Goal: Task Accomplishment & Management: Complete application form

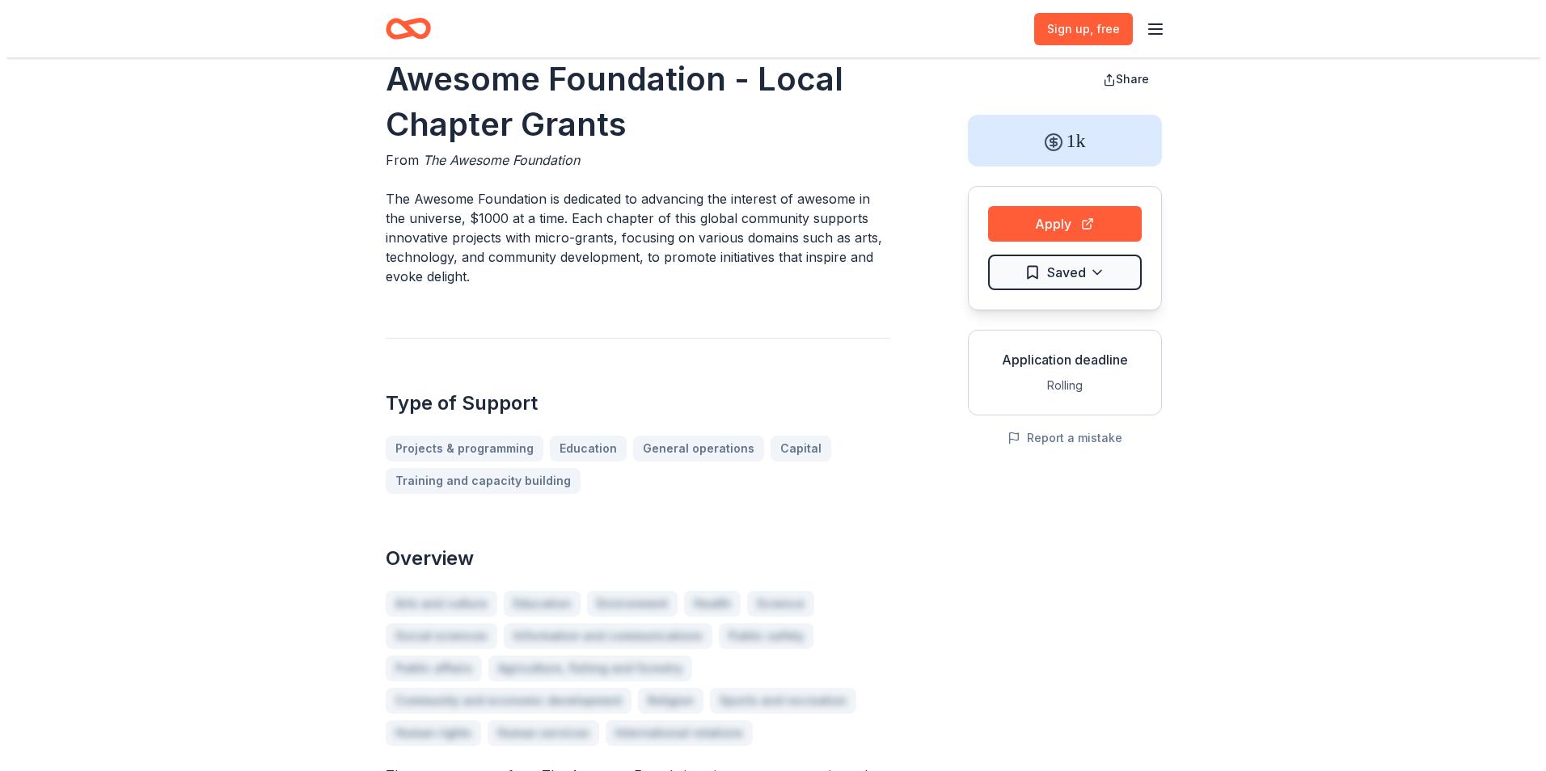
scroll to position [32, 0]
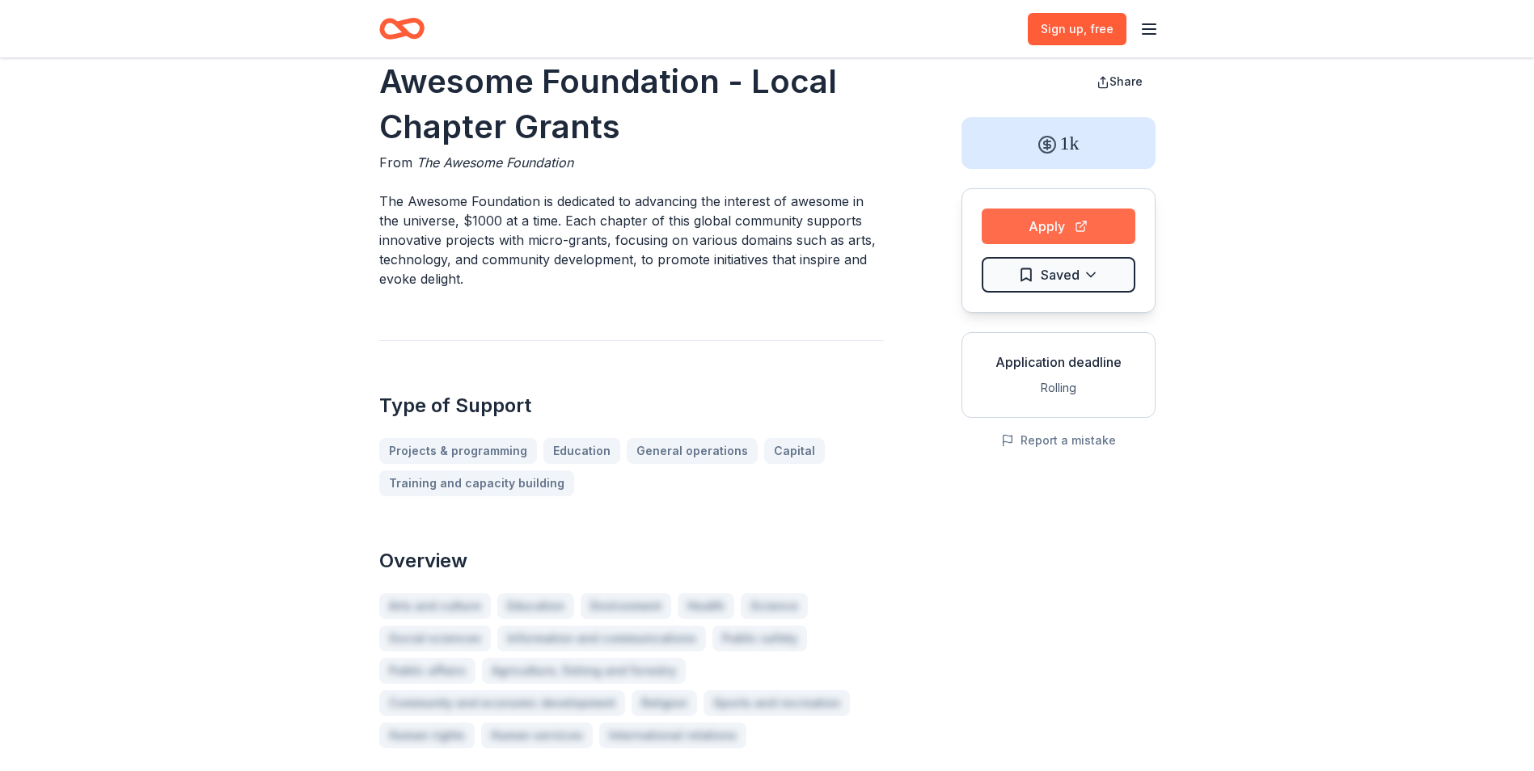
click at [1033, 230] on button "Apply" at bounding box center [1058, 227] width 154 height 36
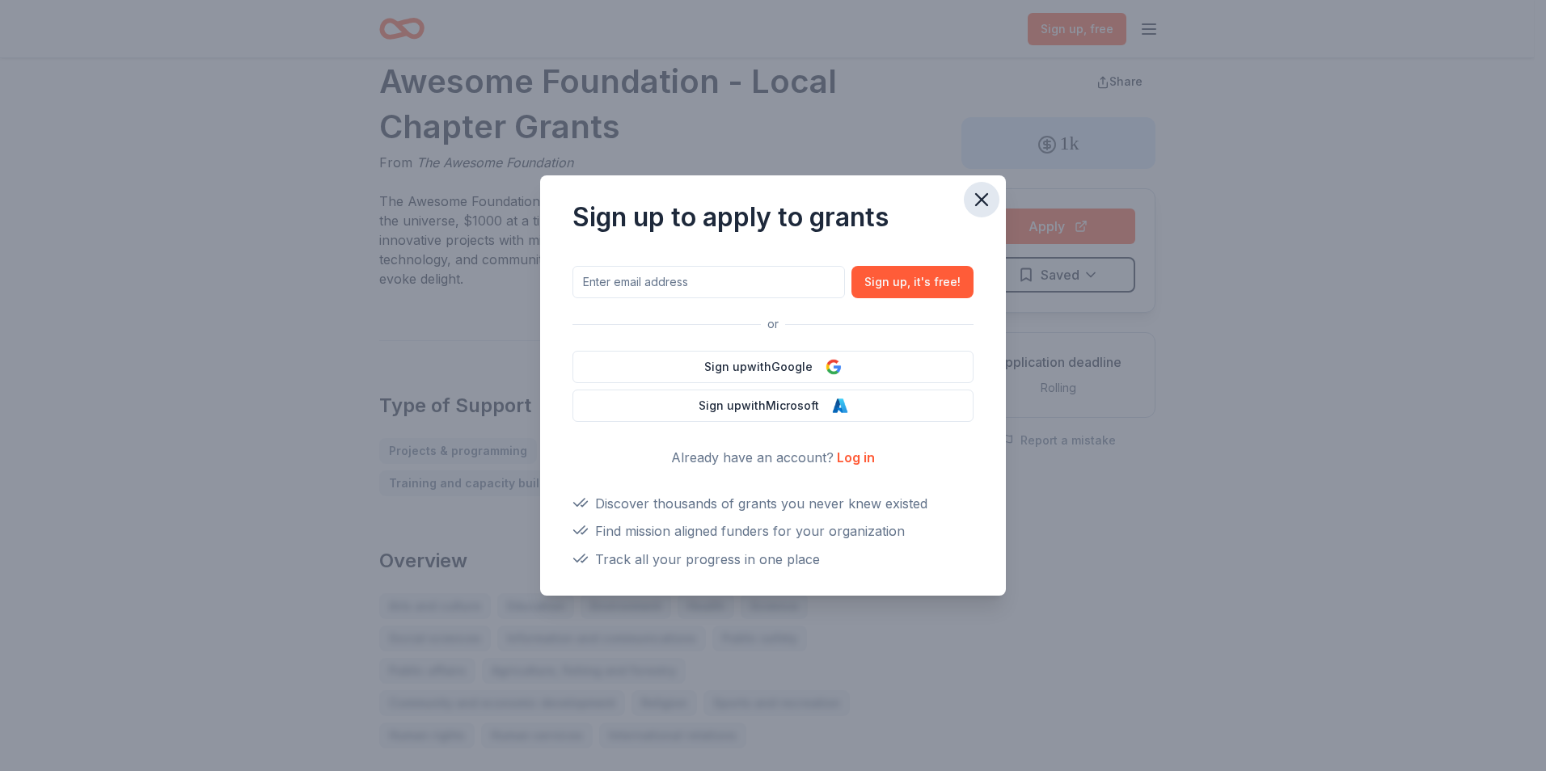
click at [981, 202] on icon "button" at bounding box center [981, 199] width 23 height 23
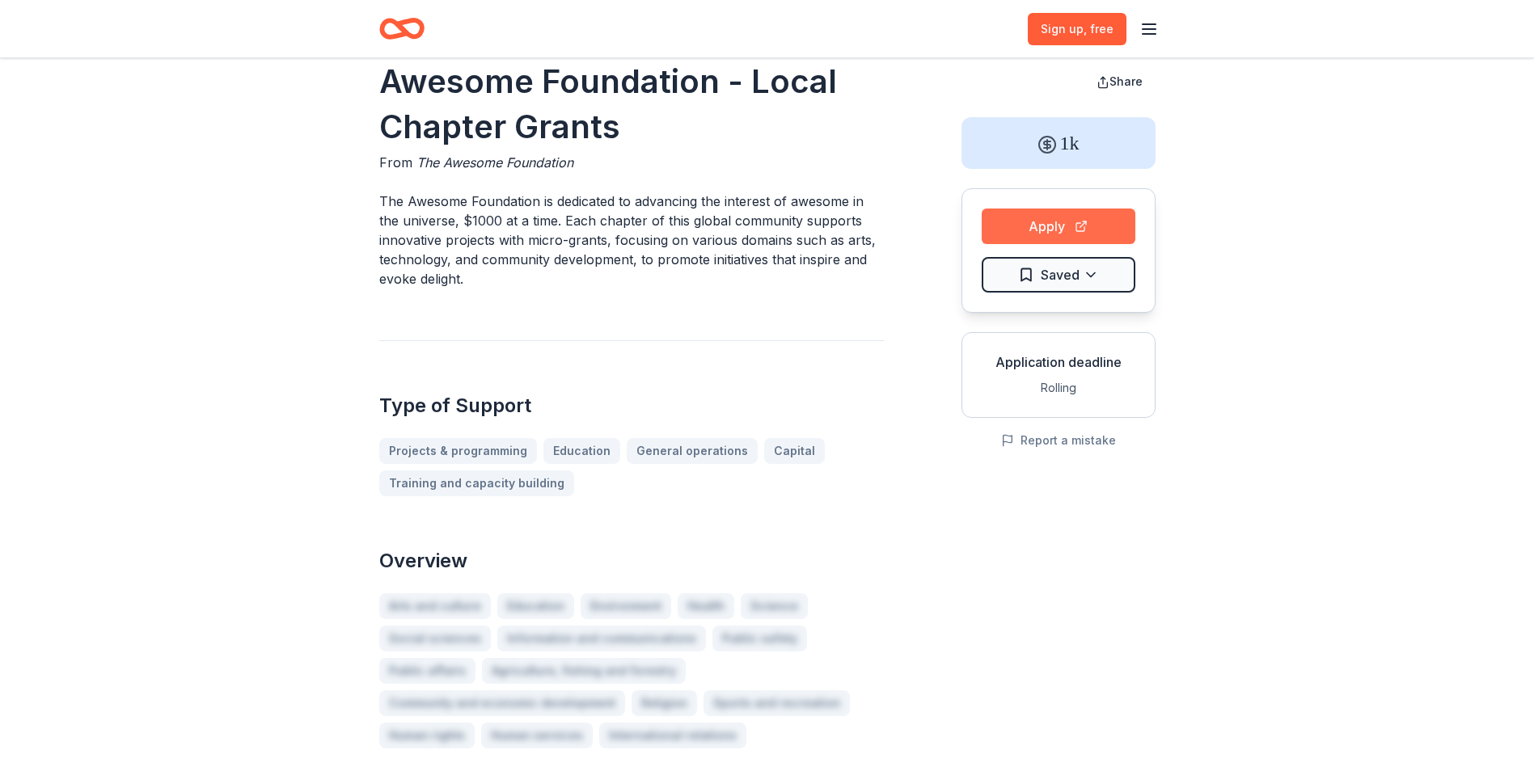
click at [1058, 220] on button "Apply" at bounding box center [1058, 227] width 154 height 36
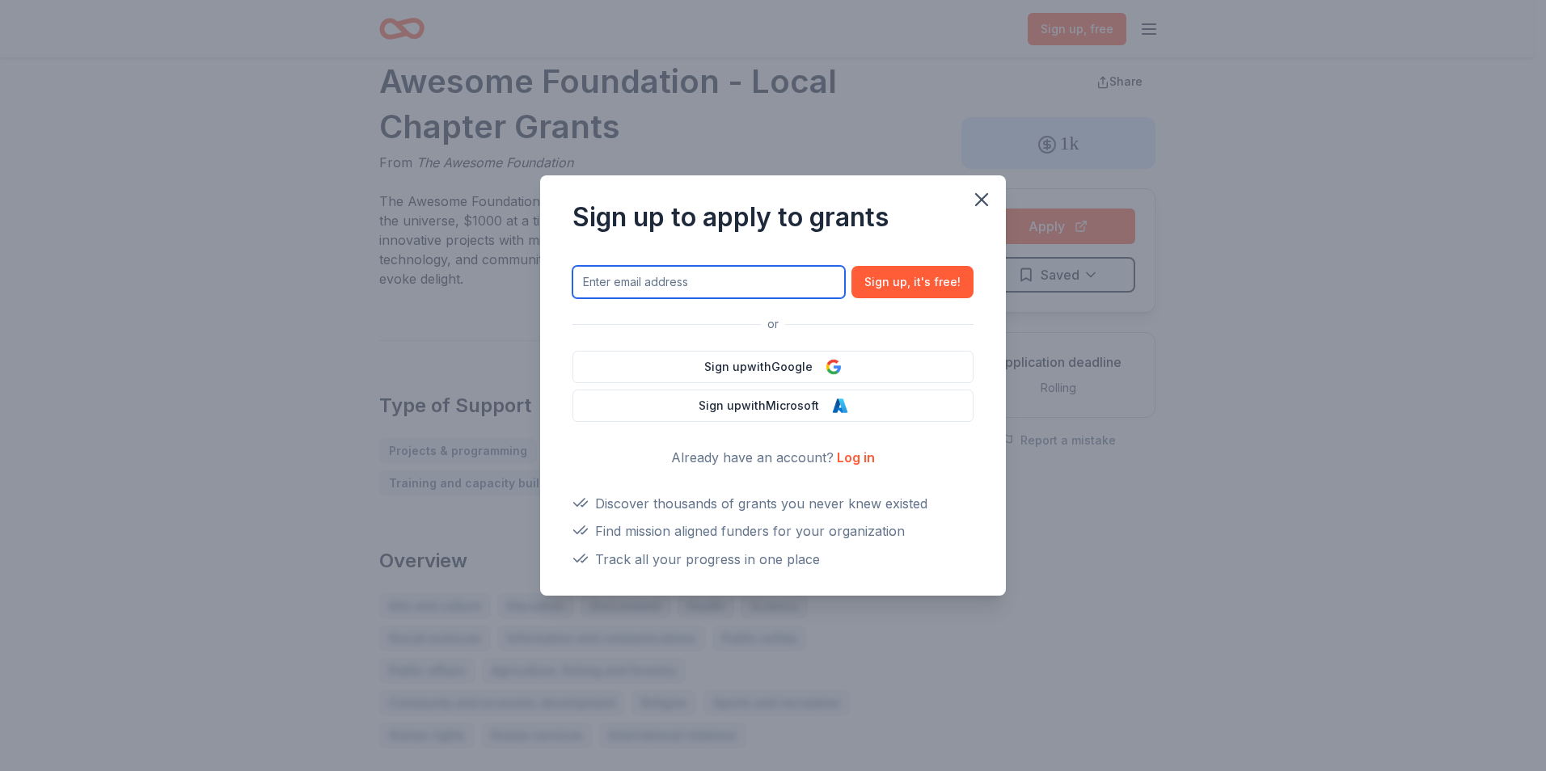
click at [701, 281] on input "text" at bounding box center [708, 282] width 272 height 32
type input "kjustinemoss@gmail.com"
click at [928, 291] on span ", it ' s free!" at bounding box center [933, 281] width 53 height 19
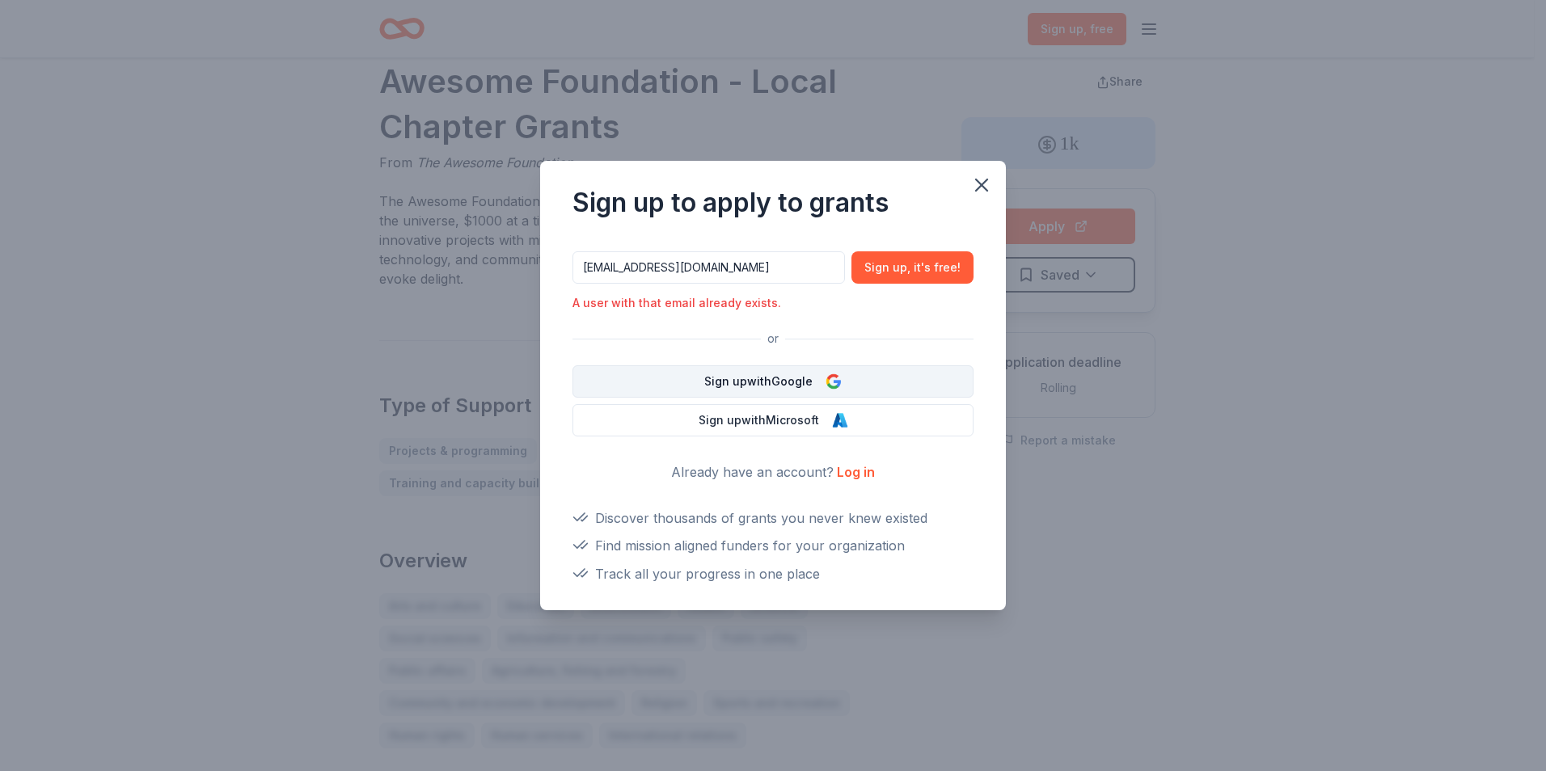
click at [766, 390] on button "Sign up with Google" at bounding box center [772, 381] width 401 height 32
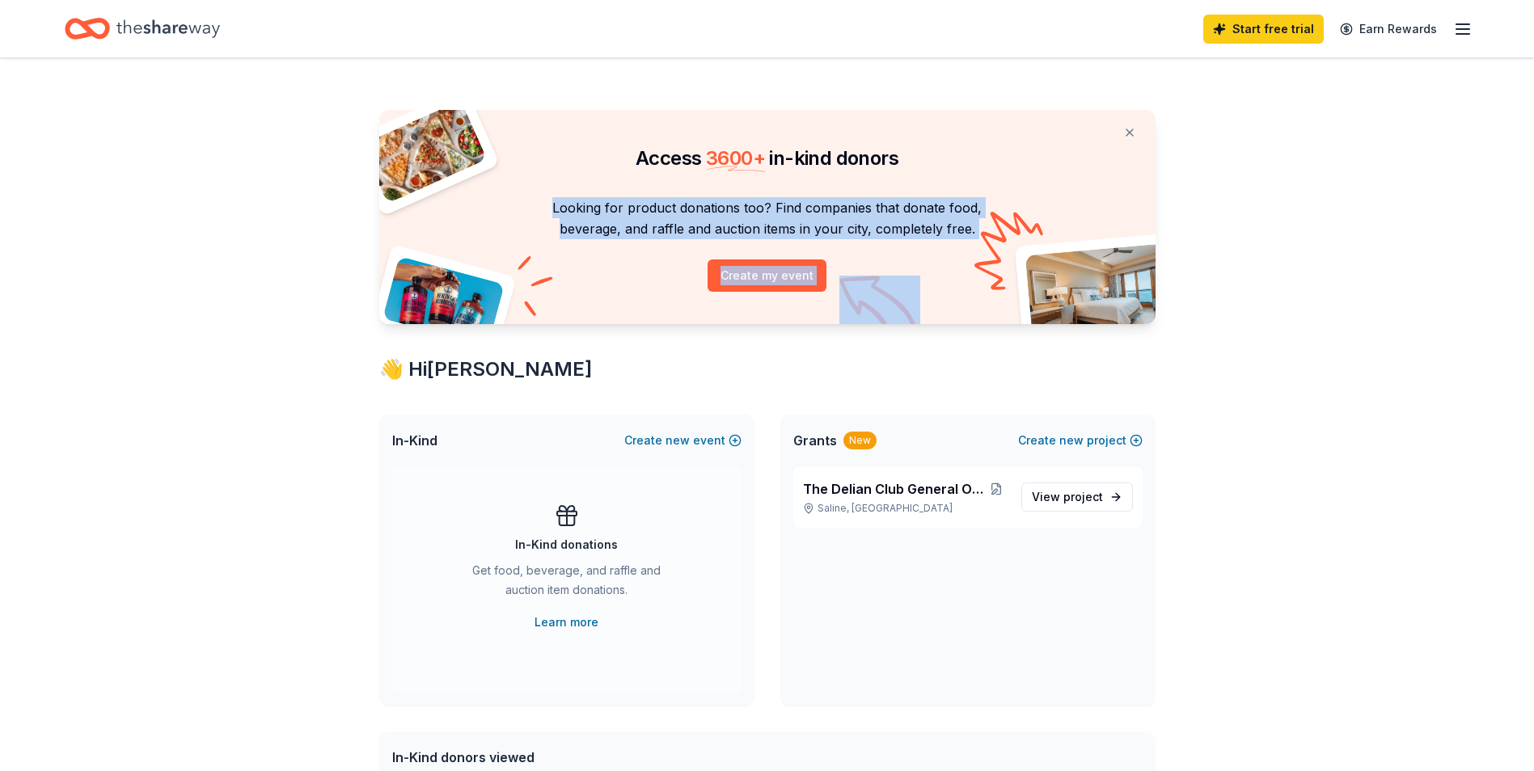
drag, startPoint x: 1530, startPoint y: 155, endPoint x: 1534, endPoint y: 260, distance: 105.2
click at [1533, 260] on html "Start free trial Earn Rewards Access 3600 + in-kind donors Looking for product …" at bounding box center [767, 385] width 1534 height 771
click at [163, 512] on div "Access 3600 + in-kind donors Looking for product donations too? Find companies …" at bounding box center [767, 745] width 1534 height 1375
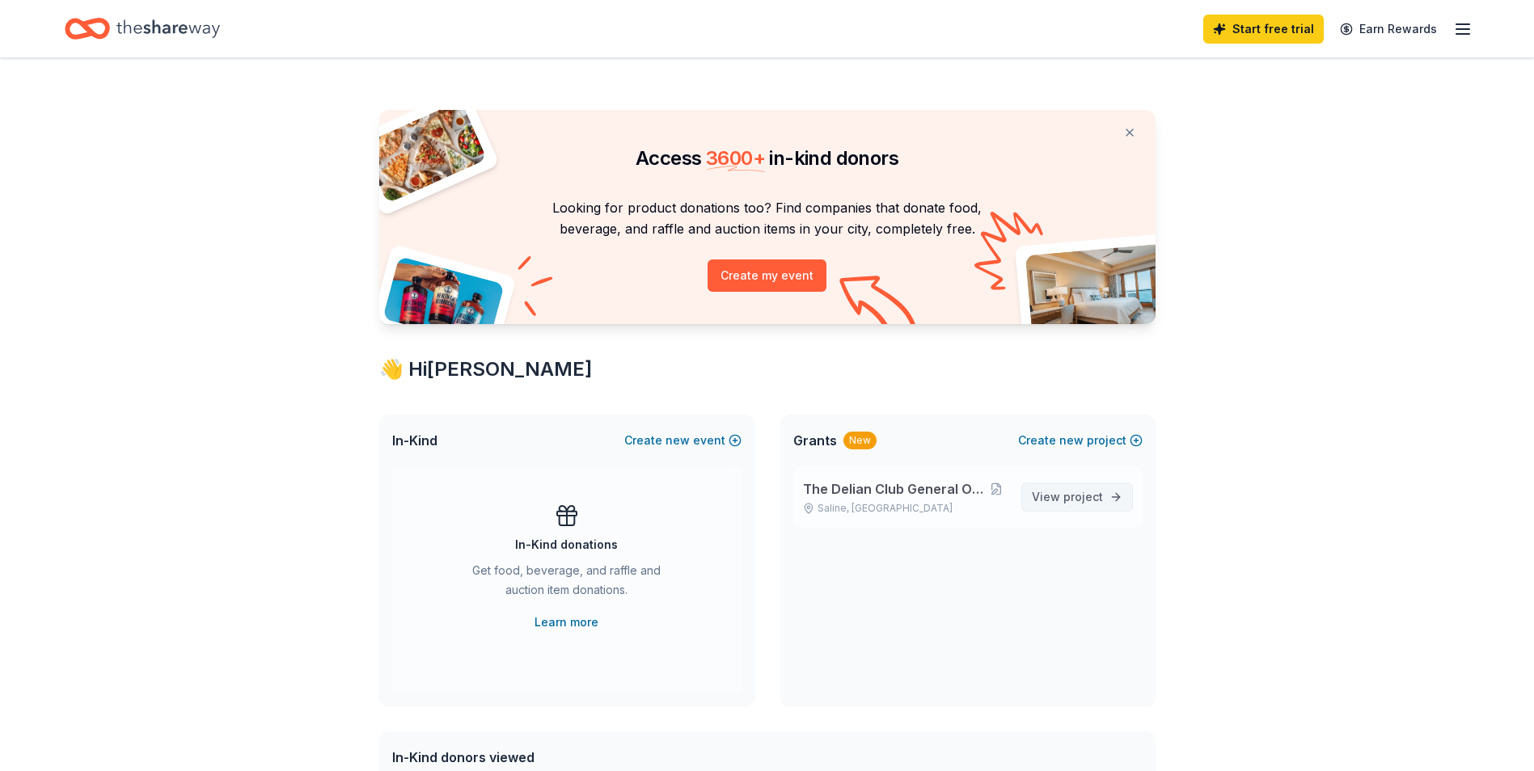
click at [1074, 493] on span "project" at bounding box center [1083, 497] width 40 height 14
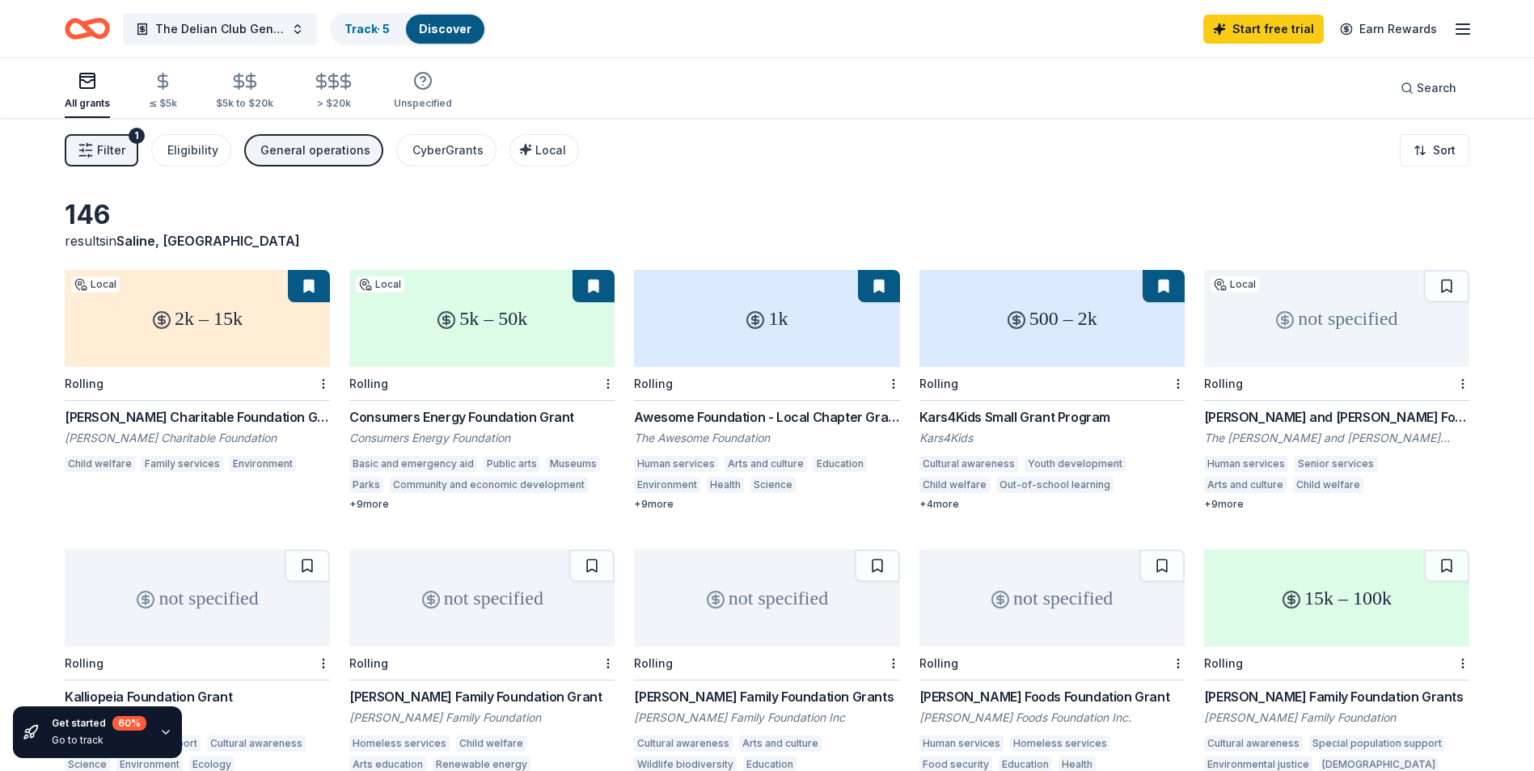
click at [816, 415] on div "Awesome Foundation - Local Chapter Grants" at bounding box center [766, 416] width 265 height 19
click at [709, 413] on div "Awesome Foundation - Local Chapter Grants" at bounding box center [766, 416] width 265 height 19
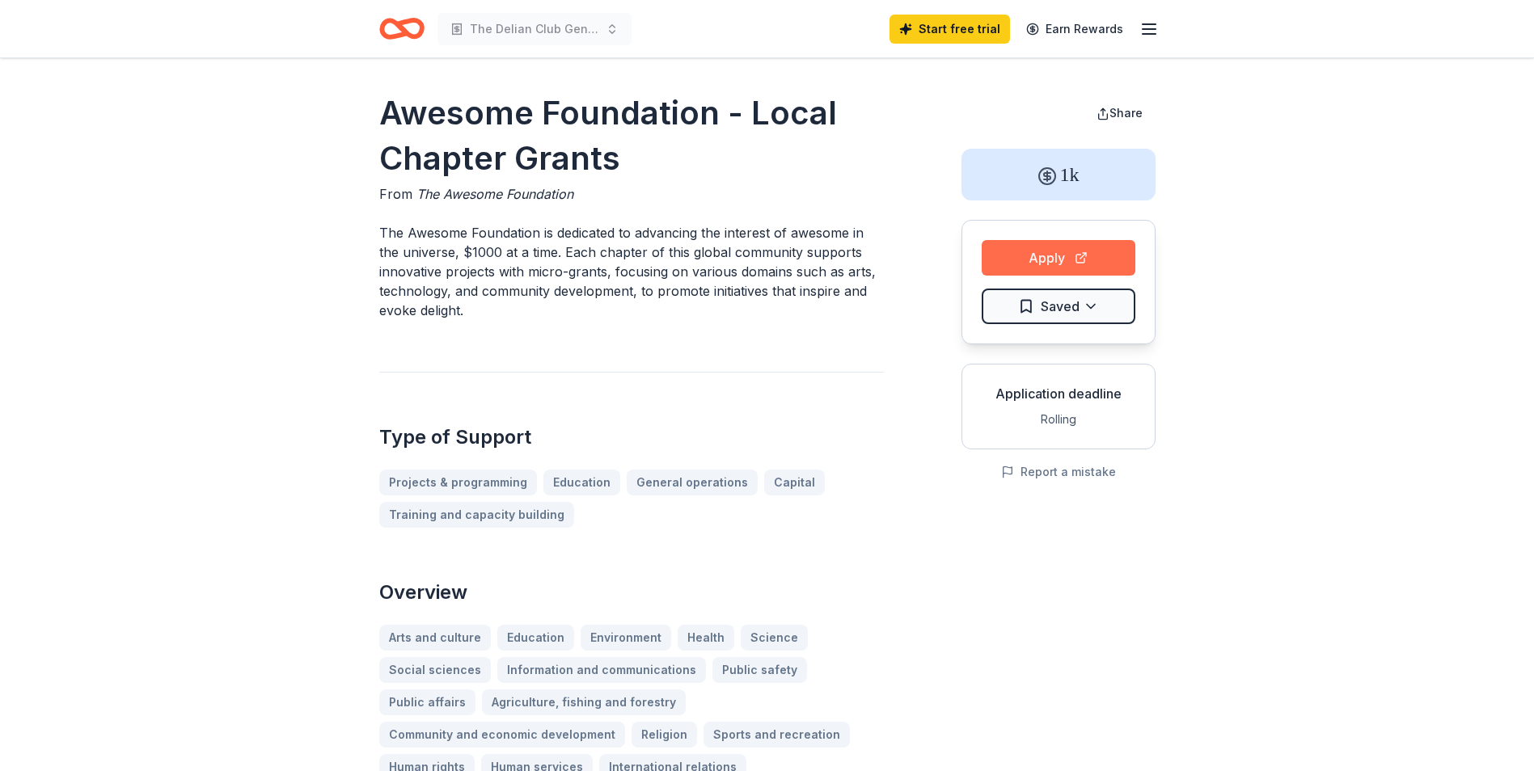
click at [1060, 261] on button "Apply" at bounding box center [1058, 258] width 154 height 36
